Goal: Information Seeking & Learning: Learn about a topic

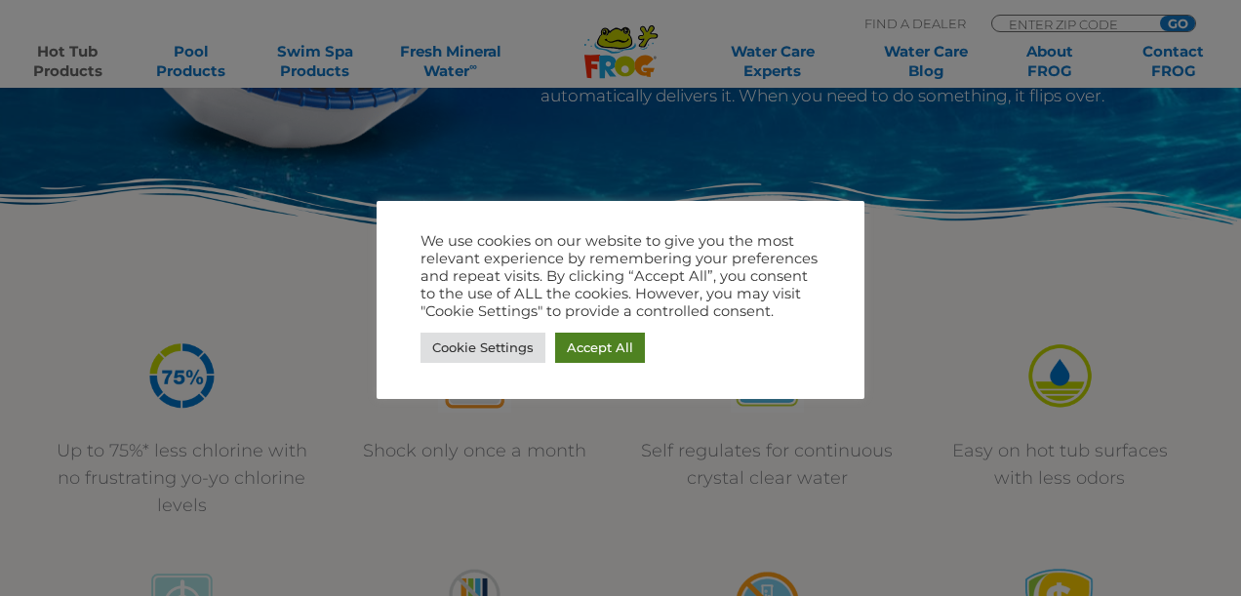
click at [611, 351] on link "Accept All" at bounding box center [600, 348] width 90 height 30
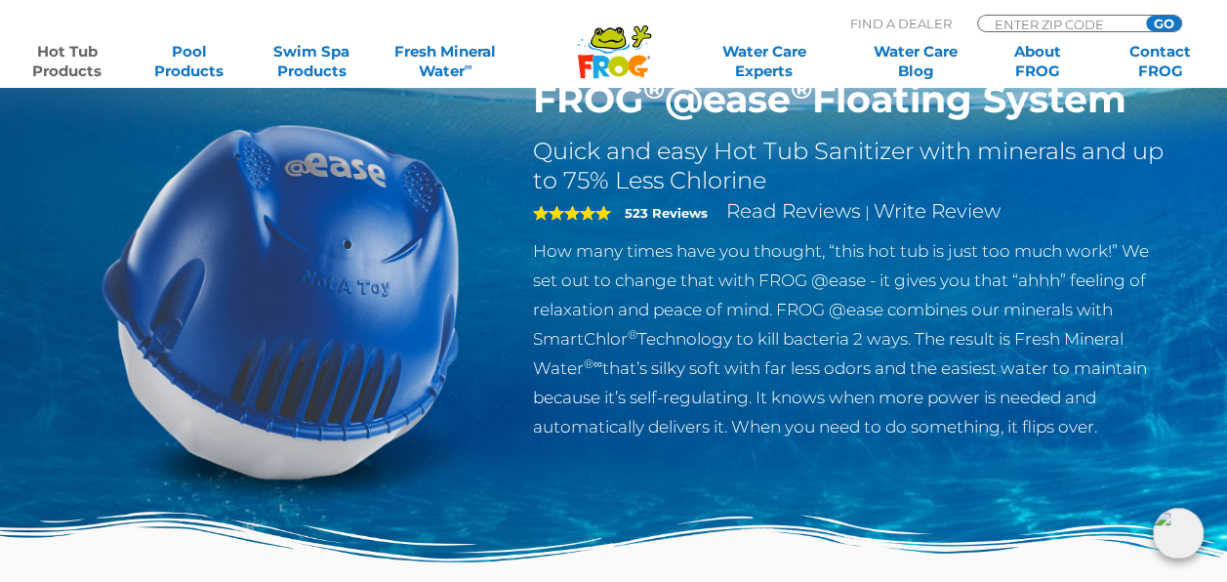
scroll to position [98, 0]
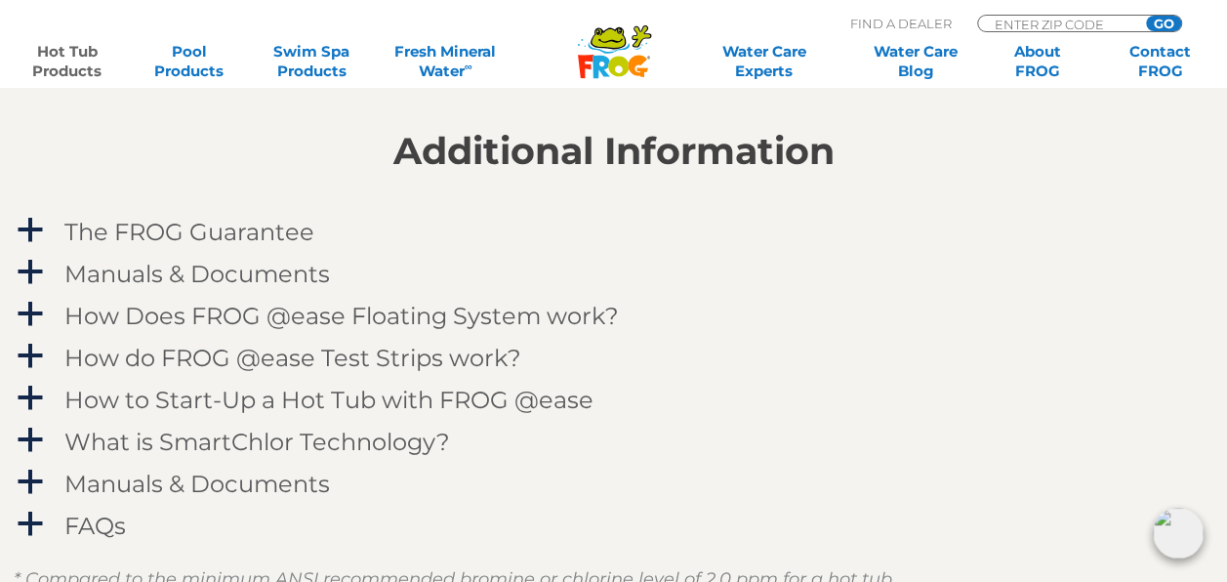
scroll to position [1854, 0]
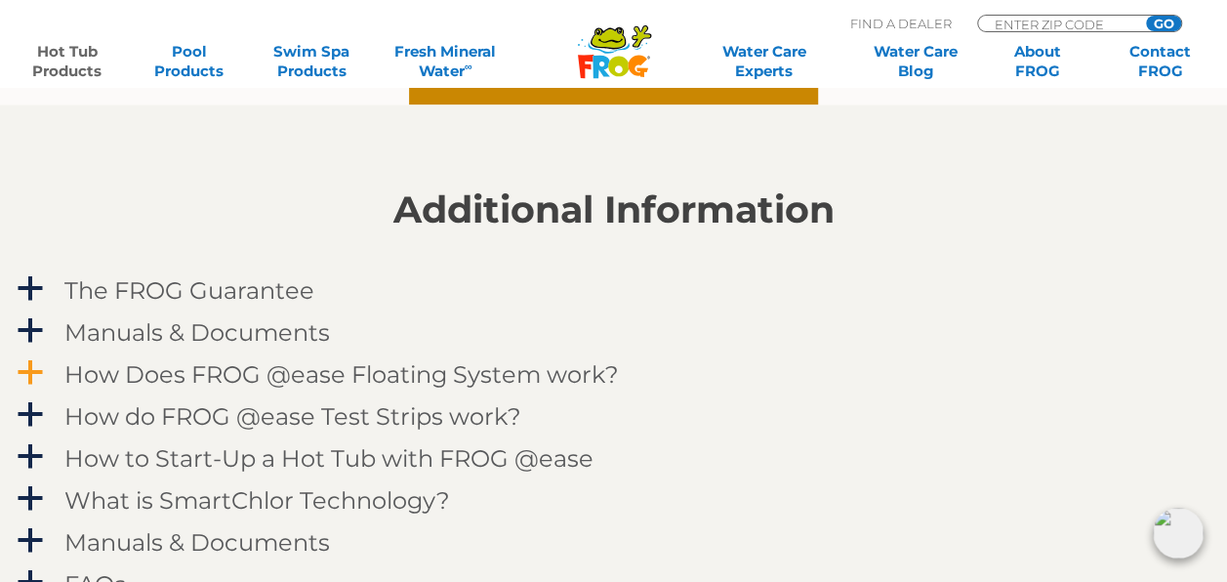
click at [27, 377] on span "a" at bounding box center [30, 372] width 29 height 29
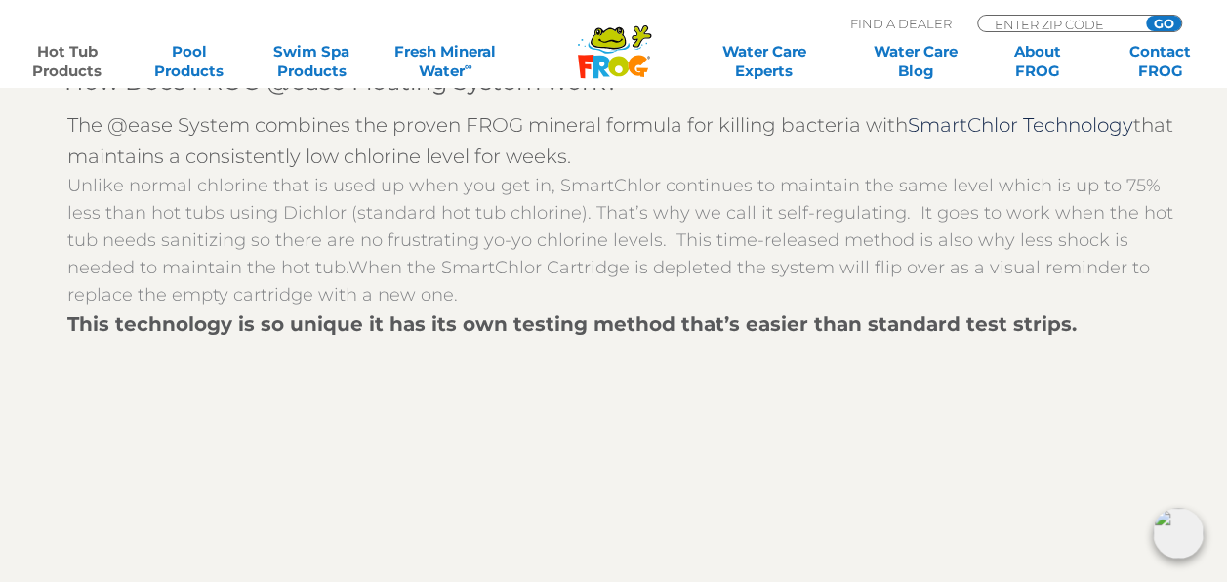
scroll to position [2049, 0]
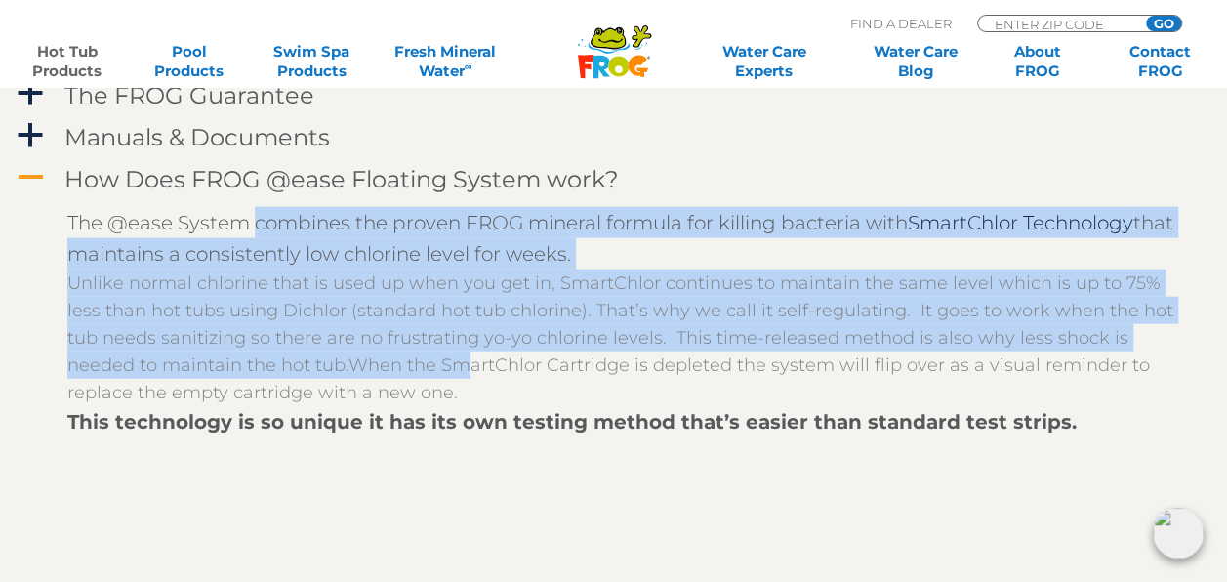
drag, startPoint x: 253, startPoint y: 226, endPoint x: 428, endPoint y: 366, distance: 224.3
click at [416, 366] on div "The @ease System combines the proven FROG mineral formula for killing bacteria …" at bounding box center [628, 480] width 1122 height 546
click at [788, 288] on p "Unlike normal chlorine that is used up when you get in, SmartChlor continues to…" at bounding box center [628, 337] width 1122 height 137
